Goal: Task Accomplishment & Management: Use online tool/utility

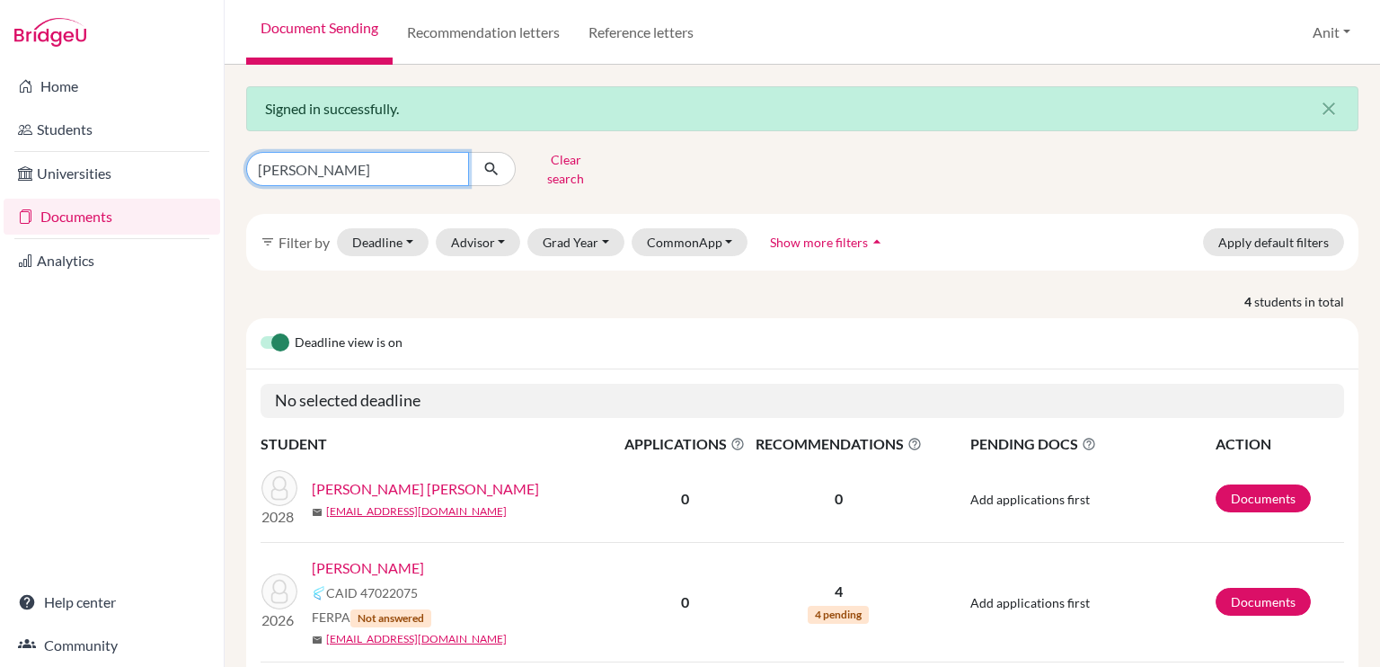
click at [453, 160] on input "jaiveer" at bounding box center [357, 169] width 223 height 34
type input "[PERSON_NAME]"
click at [496, 162] on icon "submit" at bounding box center [491, 169] width 18 height 18
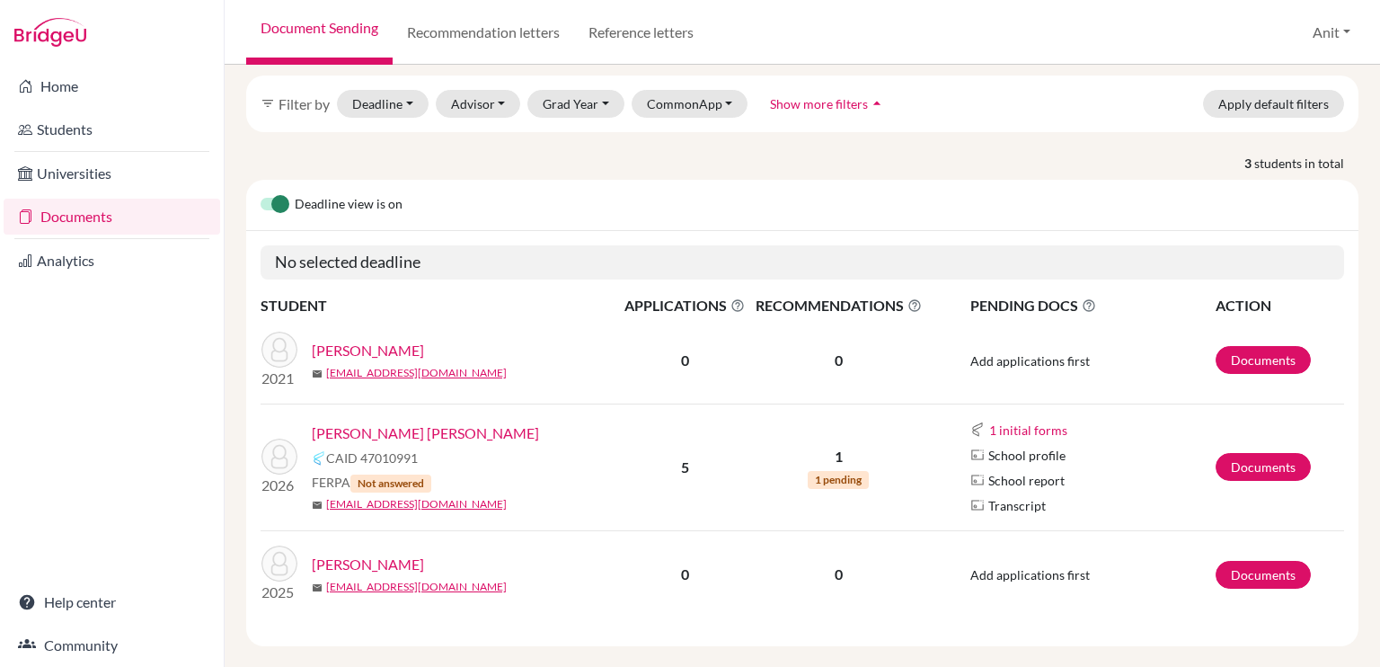
scroll to position [140, 0]
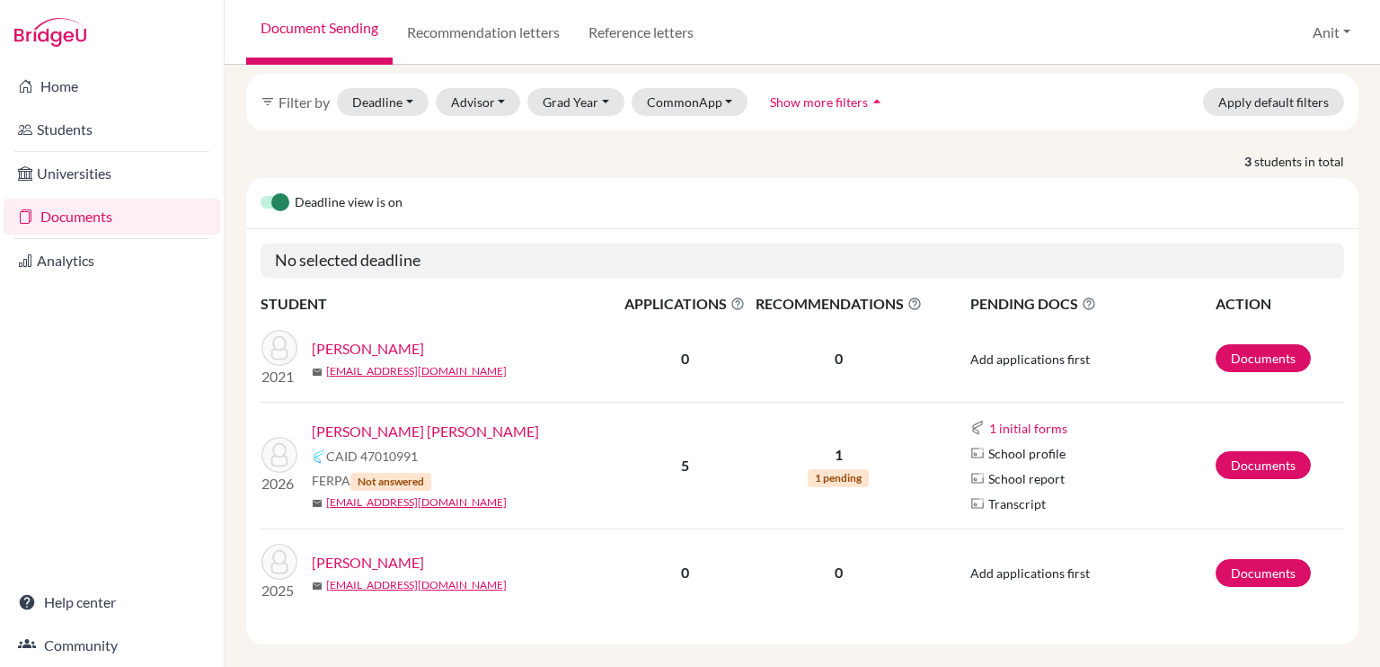
click at [364, 423] on link "[PERSON_NAME] [PERSON_NAME]" at bounding box center [425, 431] width 227 height 22
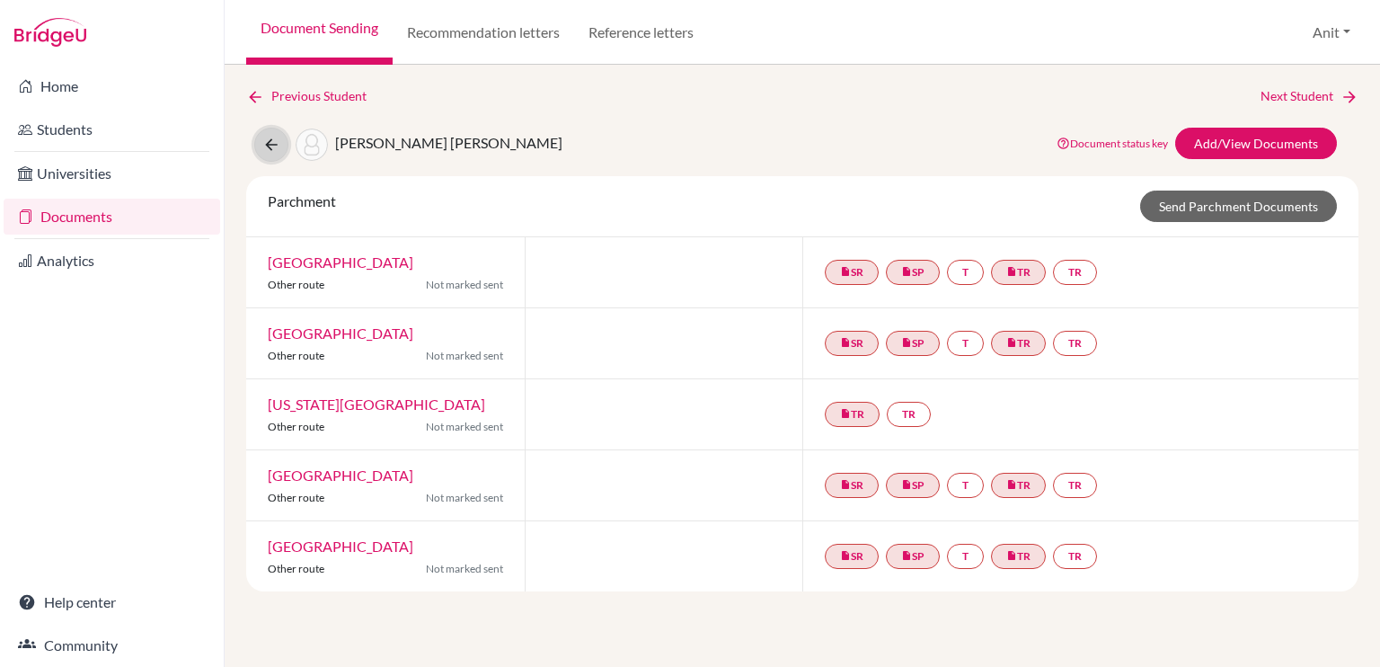
click at [273, 134] on button at bounding box center [271, 145] width 34 height 34
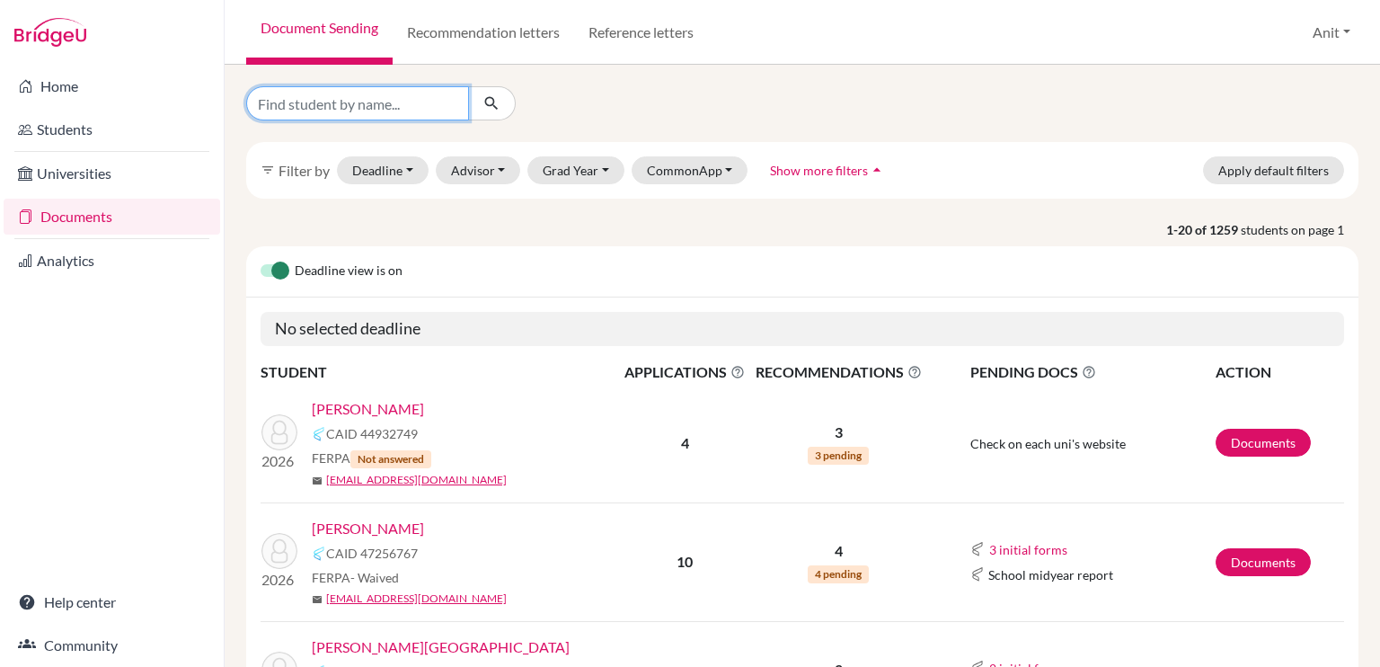
click at [397, 96] on input "Find student by name..." at bounding box center [357, 103] width 223 height 34
type input "[PERSON_NAME]"
click at [495, 99] on icon "submit" at bounding box center [491, 103] width 18 height 18
